Goal: Information Seeking & Learning: Learn about a topic

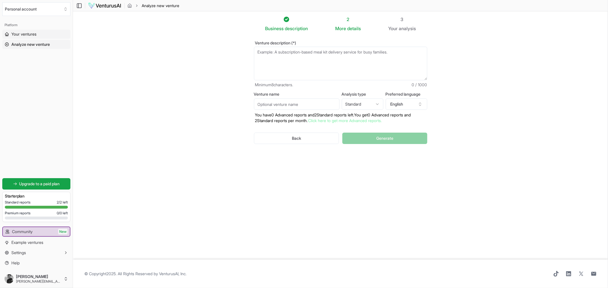
click at [32, 32] on span "Your ventures" at bounding box center [23, 34] width 25 height 6
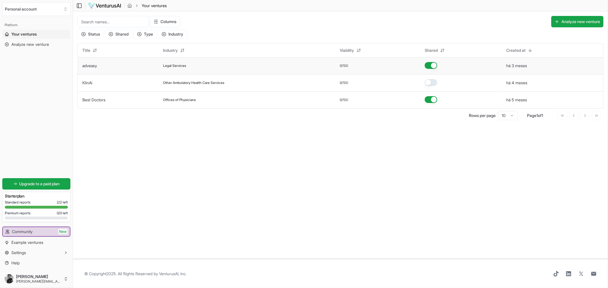
click at [103, 62] on td "adveasy" at bounding box center [118, 65] width 81 height 17
click at [86, 67] on link "adveasy" at bounding box center [89, 65] width 15 height 5
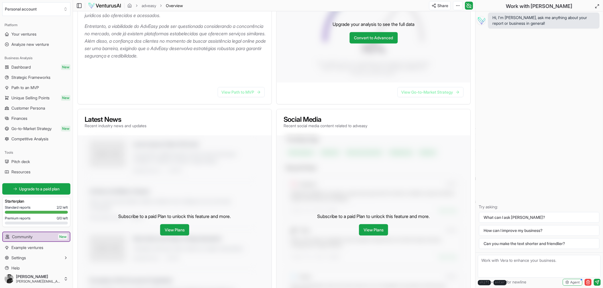
scroll to position [32, 0]
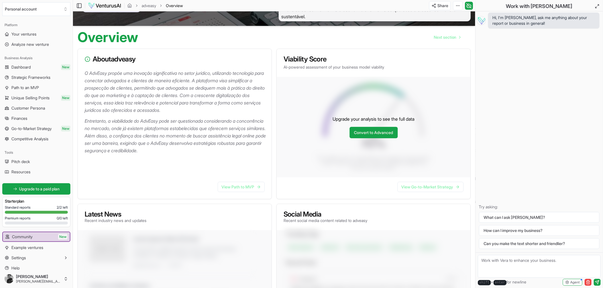
click at [205, 116] on div at bounding box center [176, 115] width 182 height 3
click at [230, 186] on link "View Path to MVP" at bounding box center [241, 187] width 47 height 10
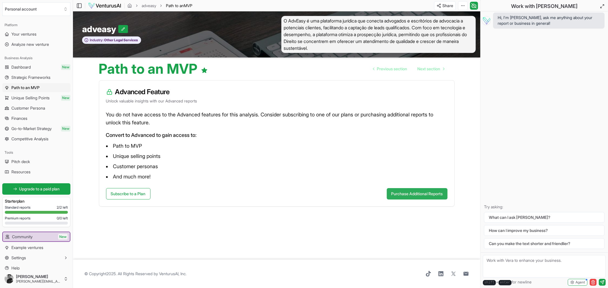
click at [406, 193] on button "Purchase Additional Reports" at bounding box center [417, 193] width 61 height 11
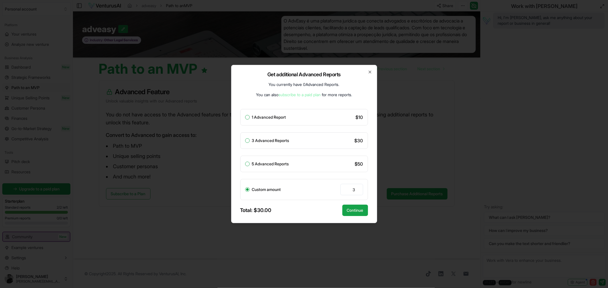
click at [368, 69] on div "Get additional Advanced Reports You currently have 0 Advanced Reports . You can…" at bounding box center [304, 144] width 146 height 158
click at [368, 70] on icon "button" at bounding box center [370, 72] width 5 height 5
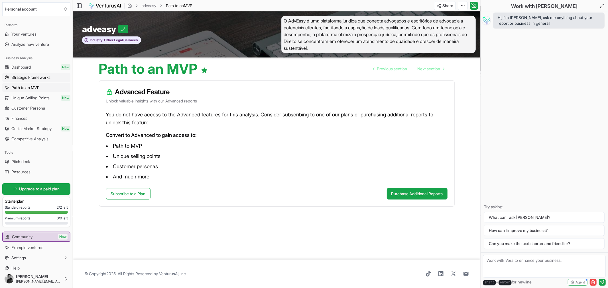
click at [24, 78] on span "Strategic Frameworks" at bounding box center [30, 78] width 39 height 6
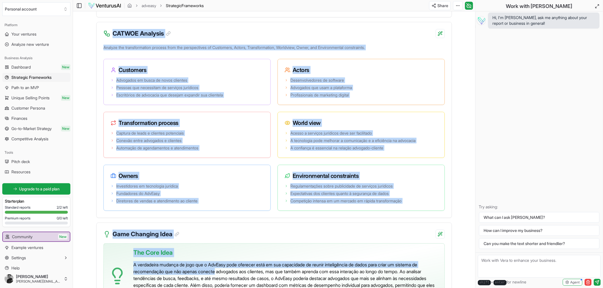
scroll to position [1074, 0]
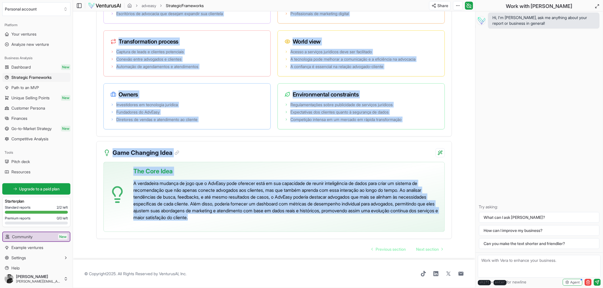
copy div "L IpsUmdo sitame con adipisci elitseddoeius te incid utlabore, etdolorema aliqu…"
drag, startPoint x: 101, startPoint y: 103, endPoint x: 357, endPoint y: 219, distance: 280.4
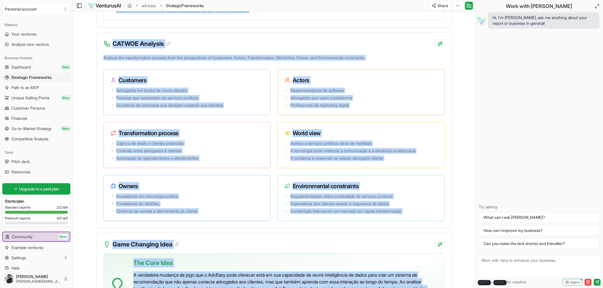
scroll to position [915, 0]
